Goal: Information Seeking & Learning: Learn about a topic

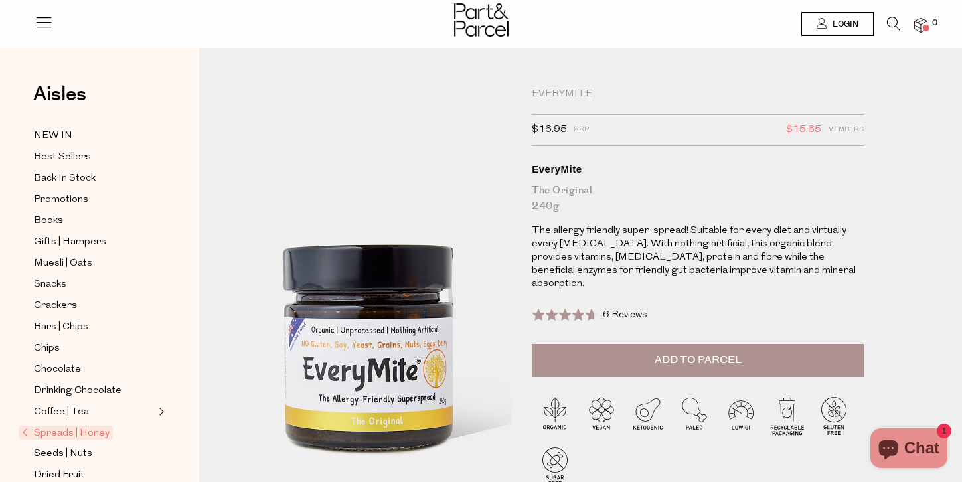
click at [378, 291] on img at bounding box center [372, 262] width 491 height 579
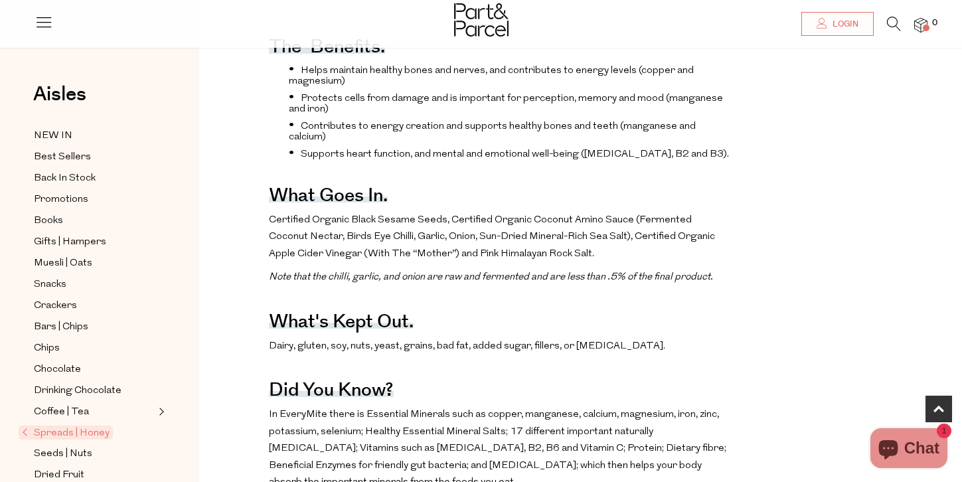
scroll to position [562, 0]
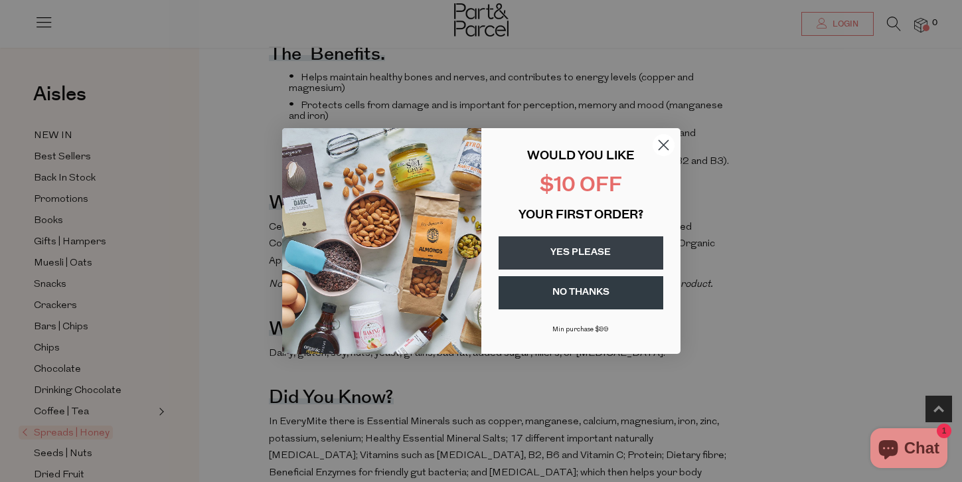
click at [658, 151] on circle "Close dialog" at bounding box center [663, 145] width 22 height 22
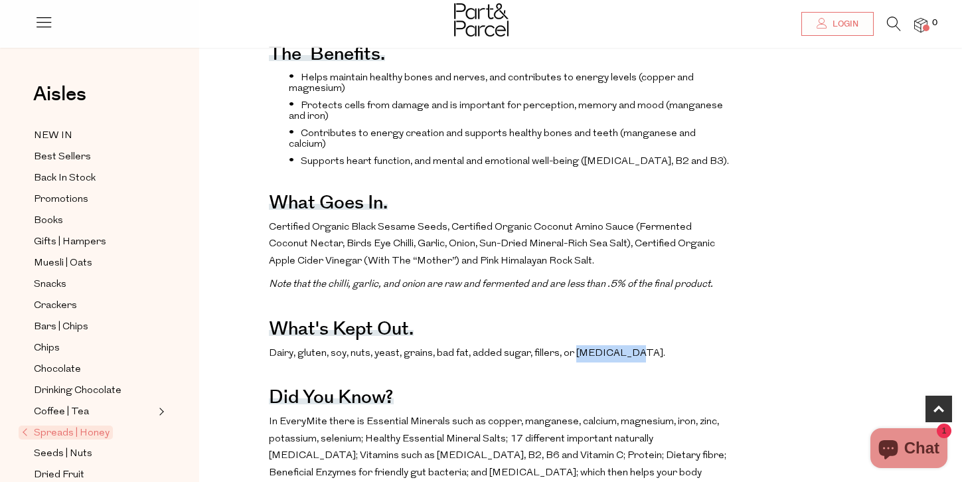
drag, startPoint x: 613, startPoint y: 329, endPoint x: 573, endPoint y: 326, distance: 40.6
click at [573, 345] on p "Dairy, gluten, soy, nuts, yeast, grains, bad fat, added sugar, fillers, or foli…" at bounding box center [500, 353] width 463 height 17
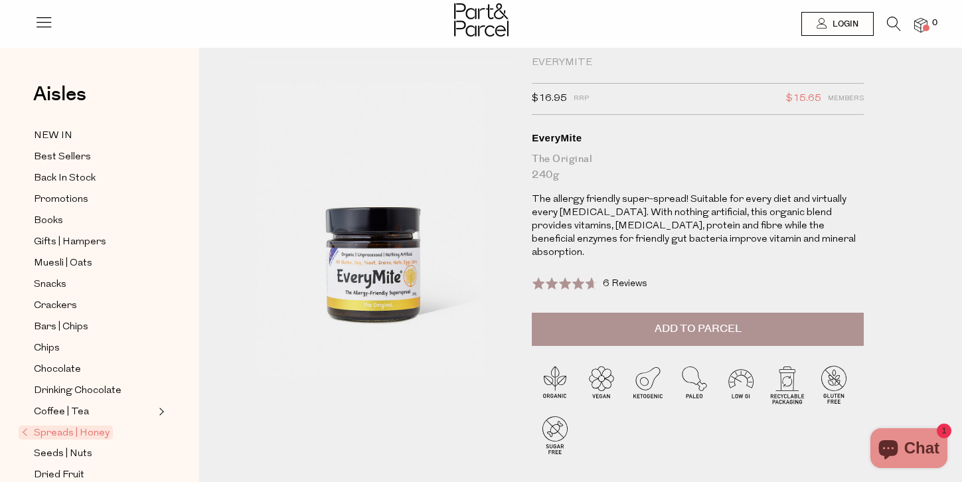
scroll to position [0, 0]
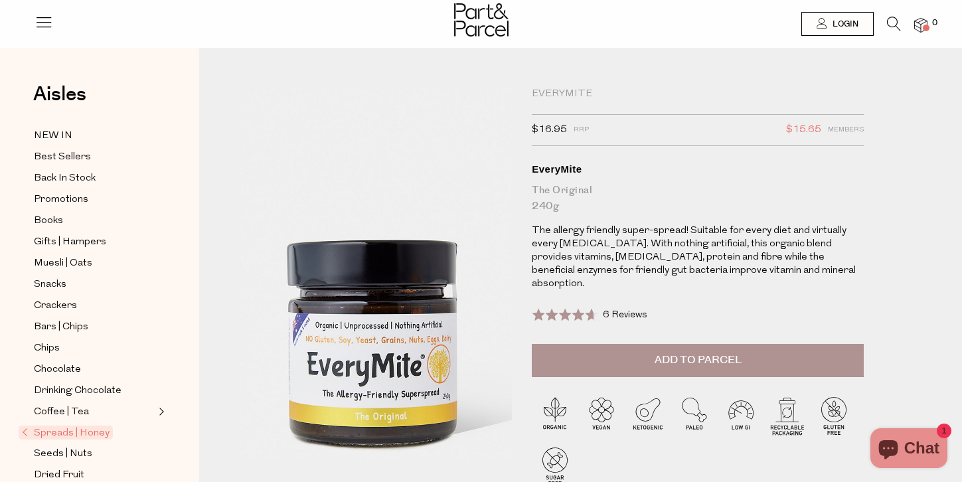
click at [374, 299] on img at bounding box center [376, 258] width 491 height 579
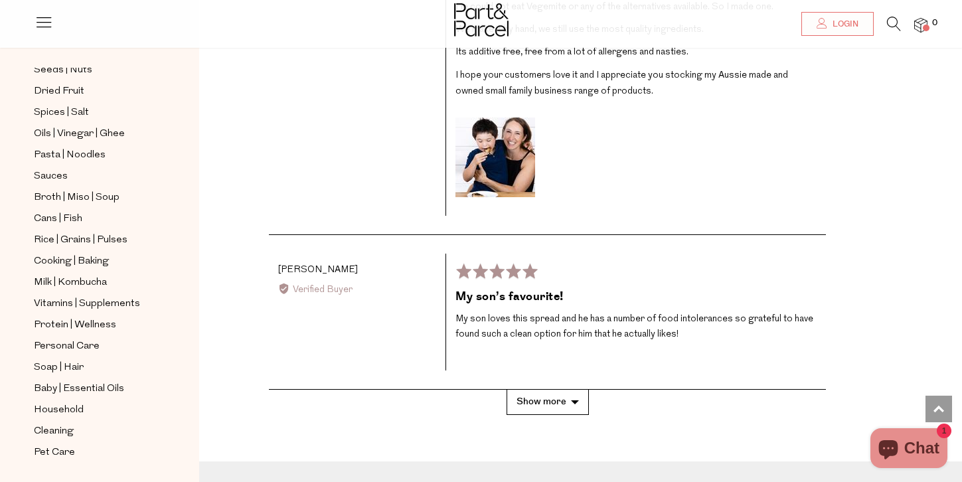
scroll to position [2669, 0]
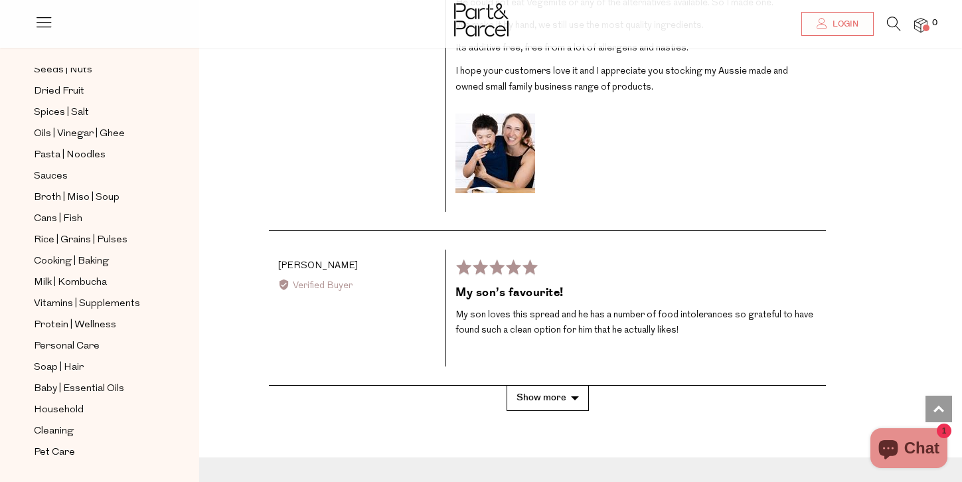
click at [557, 386] on button "Show more" at bounding box center [547, 398] width 82 height 25
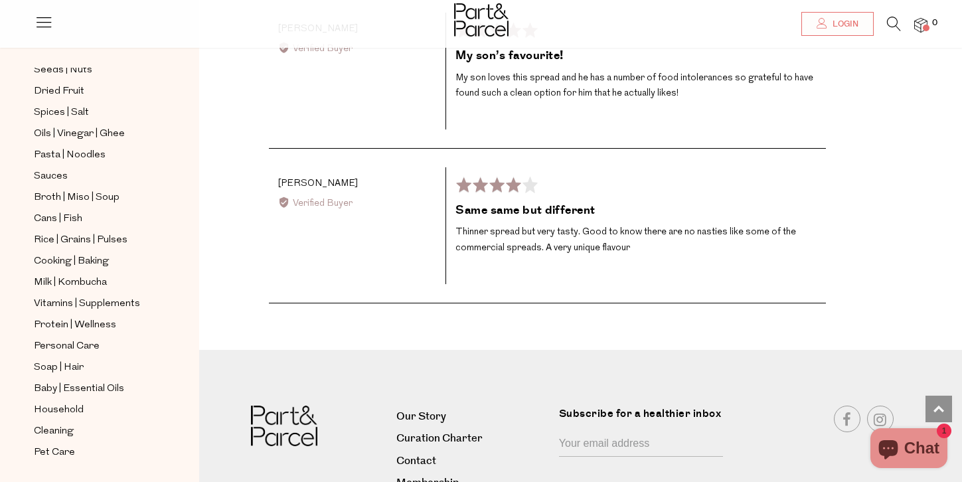
scroll to position [2994, 0]
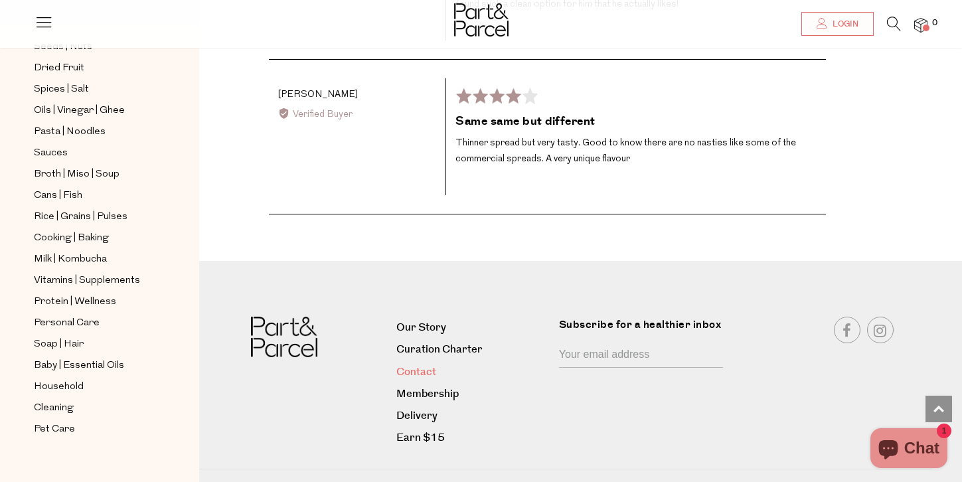
click at [413, 363] on link "Contact" at bounding box center [472, 372] width 152 height 18
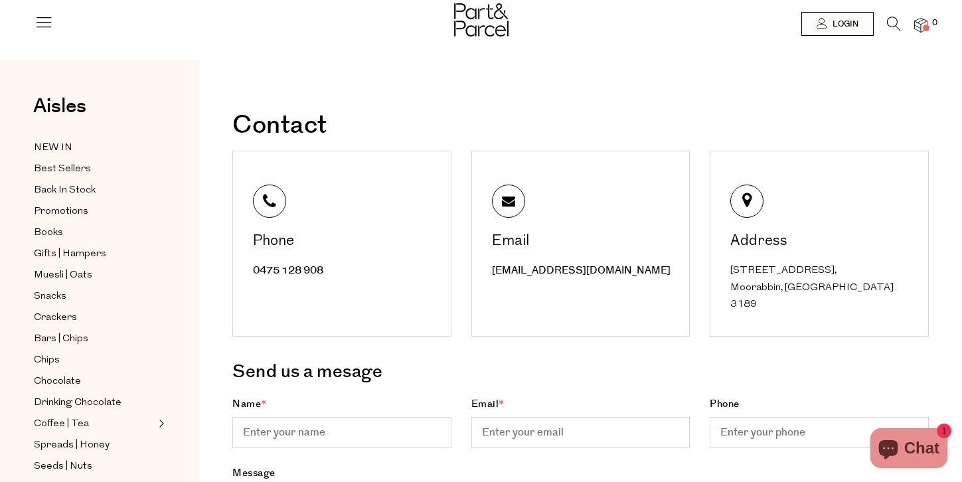
scroll to position [7, 0]
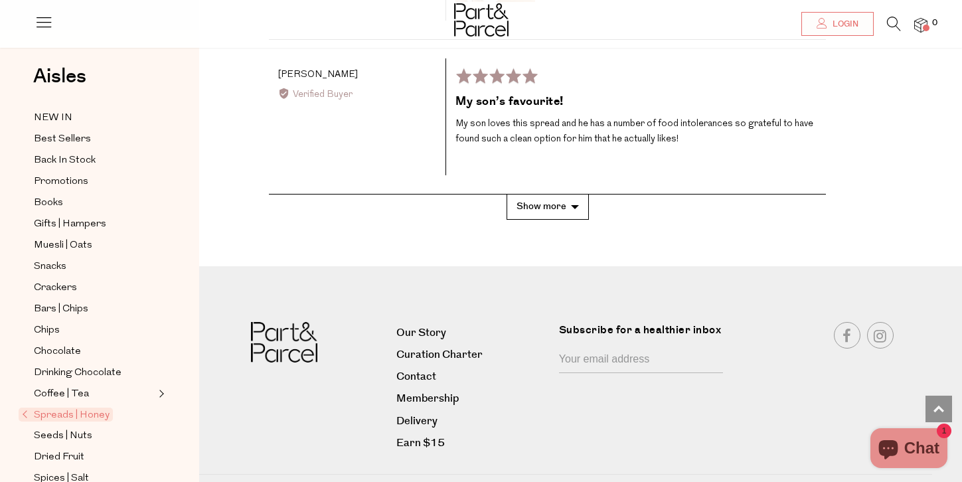
scroll to position [2860, 0]
